Goal: Information Seeking & Learning: Learn about a topic

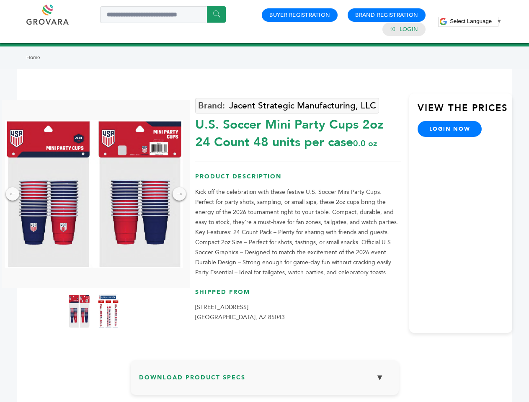
click at [476, 21] on span "Select Language" at bounding box center [471, 21] width 42 height 6
click at [94, 194] on img at bounding box center [94, 194] width 178 height 148
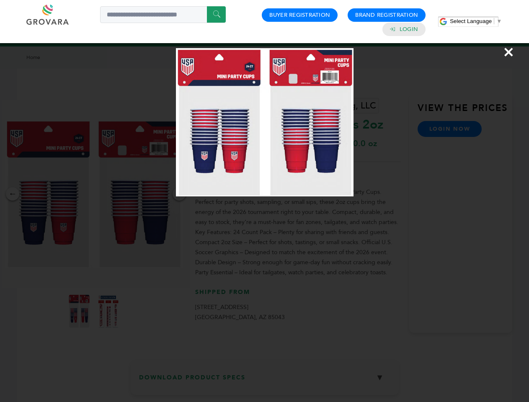
click at [13, 194] on div "×" at bounding box center [264, 201] width 529 height 402
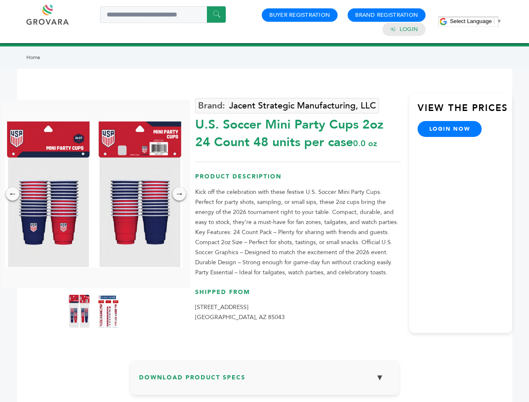
click at [179, 194] on div "→" at bounding box center [179, 193] width 13 height 13
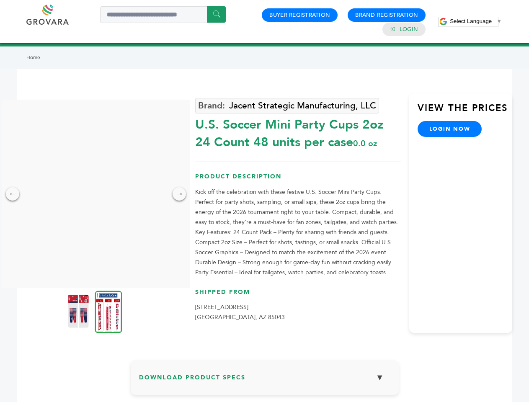
click at [79, 311] on img at bounding box center [78, 310] width 21 height 33
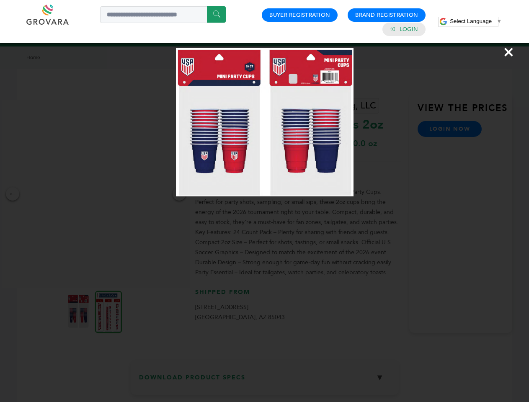
click at [108, 311] on div "×" at bounding box center [264, 201] width 529 height 402
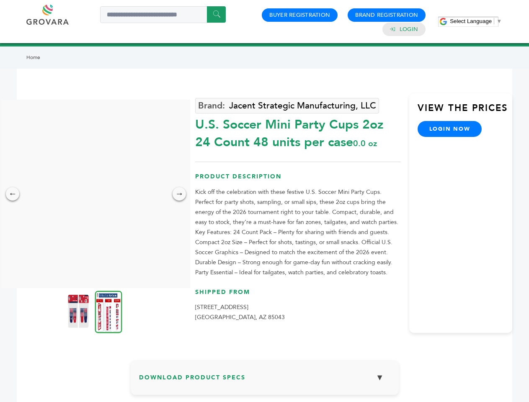
click at [265, 381] on h3 "Download Product Specs ▼" at bounding box center [264, 380] width 251 height 24
